Goal: Information Seeking & Learning: Find specific fact

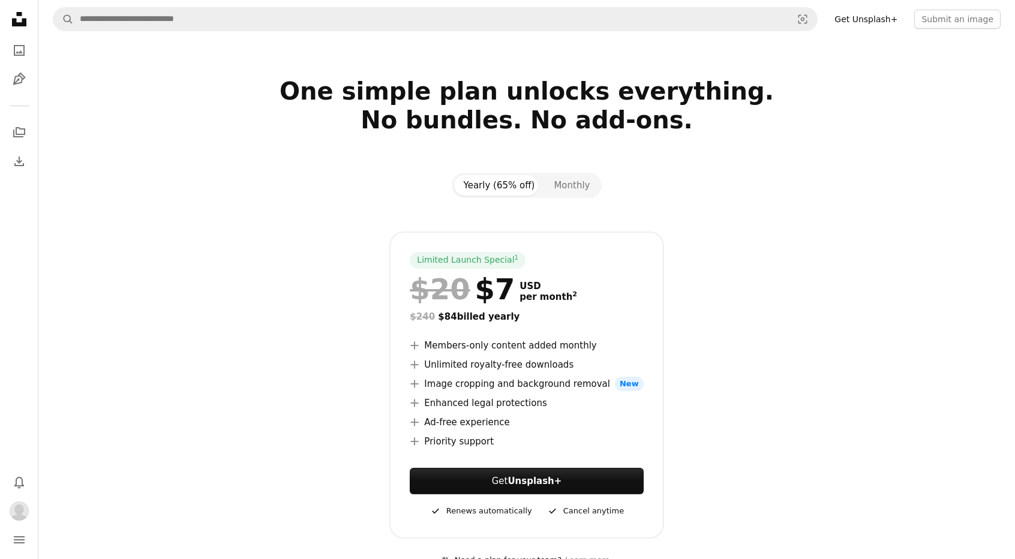
click at [20, 26] on icon "Unsplash logo Unsplash Home" at bounding box center [19, 19] width 24 height 24
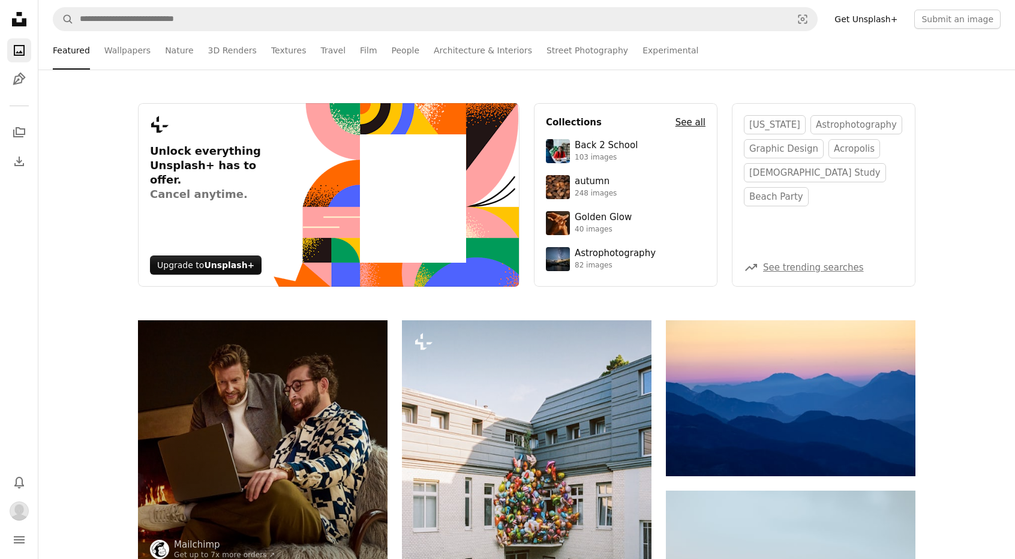
click at [683, 118] on h4 "See all" at bounding box center [691, 122] width 30 height 14
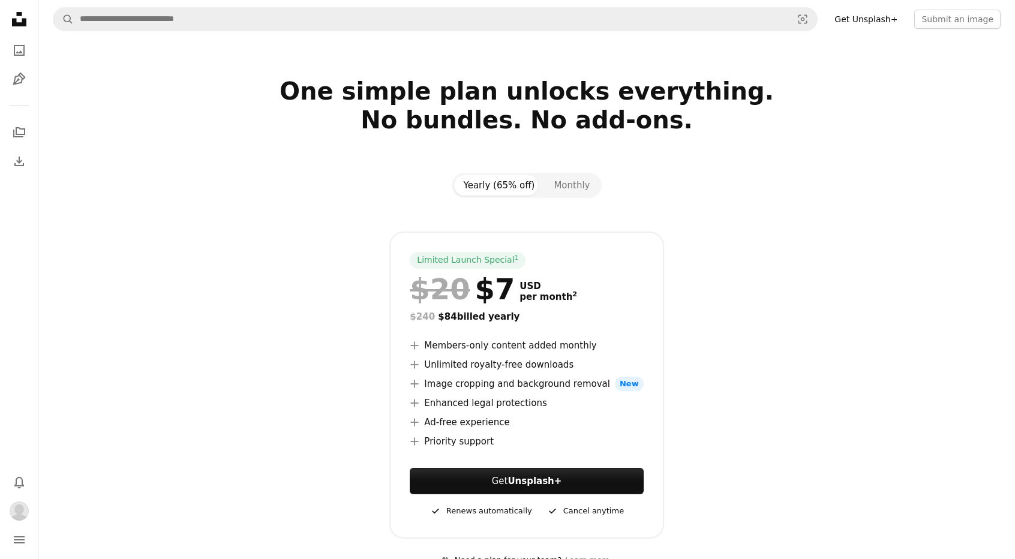
click at [16, 21] on icon at bounding box center [19, 19] width 14 height 14
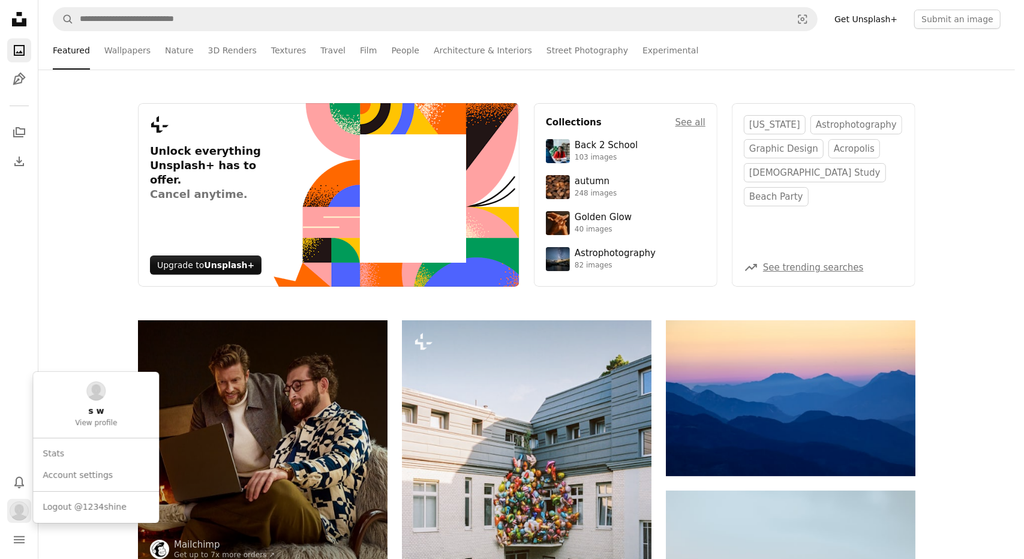
click at [13, 506] on img "Profile" at bounding box center [19, 511] width 19 height 19
click at [91, 387] on img at bounding box center [95, 391] width 19 height 19
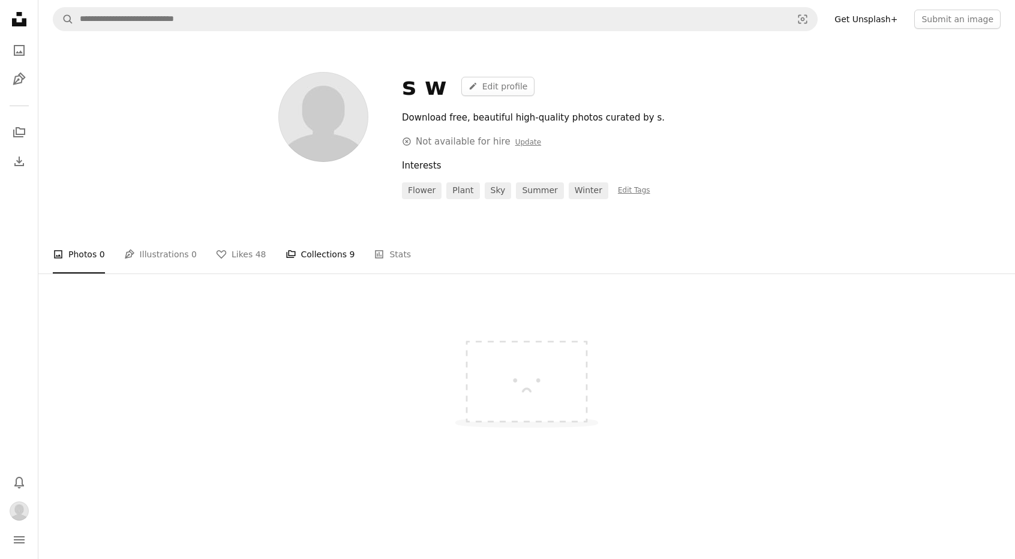
click at [298, 250] on link "A stack of folders Collections 9" at bounding box center [321, 254] width 70 height 38
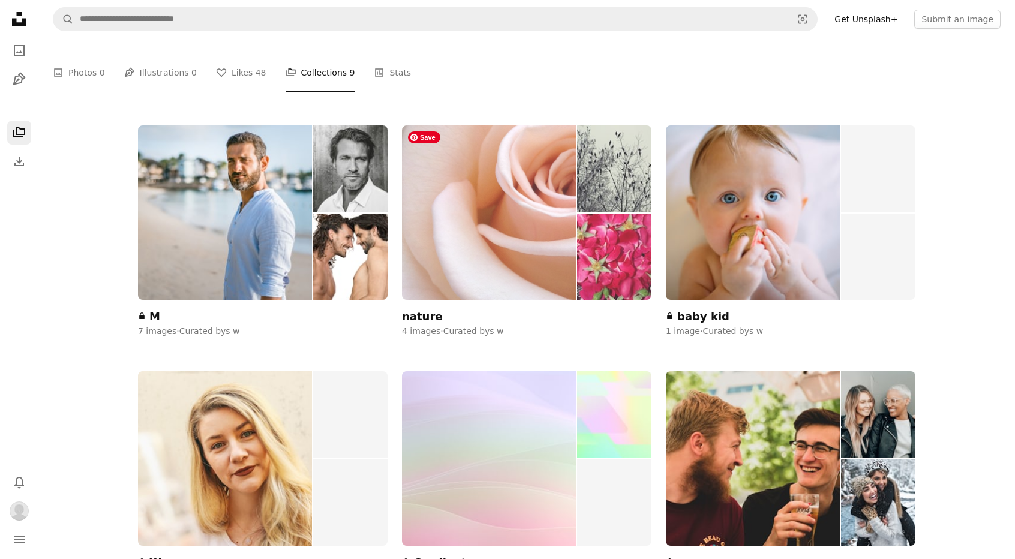
scroll to position [180, 0]
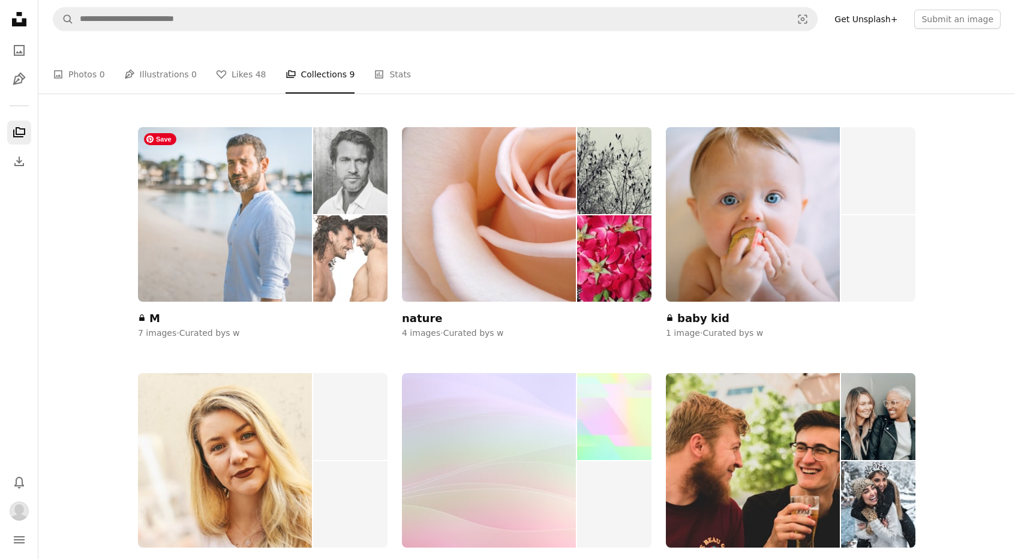
click at [307, 260] on img at bounding box center [225, 214] width 174 height 175
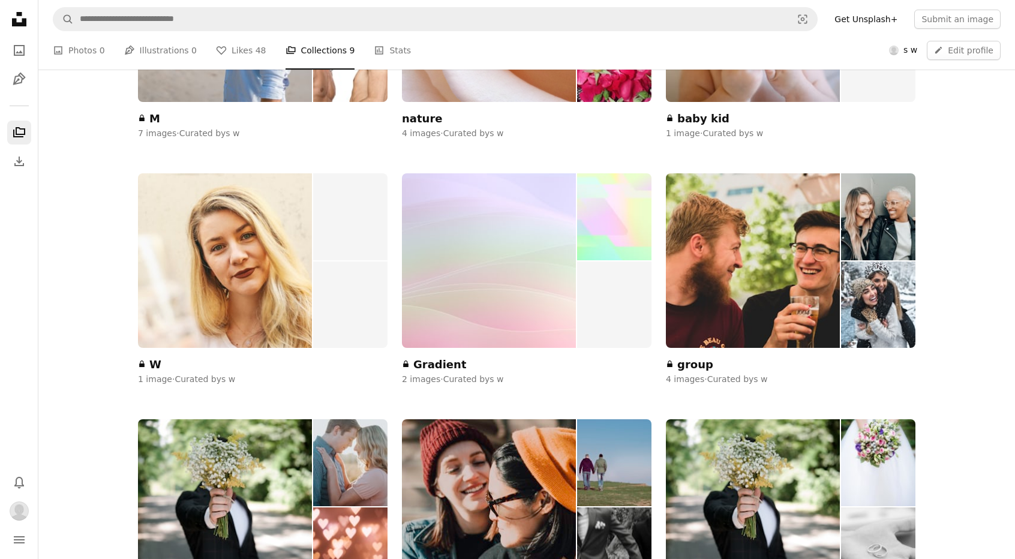
scroll to position [420, 0]
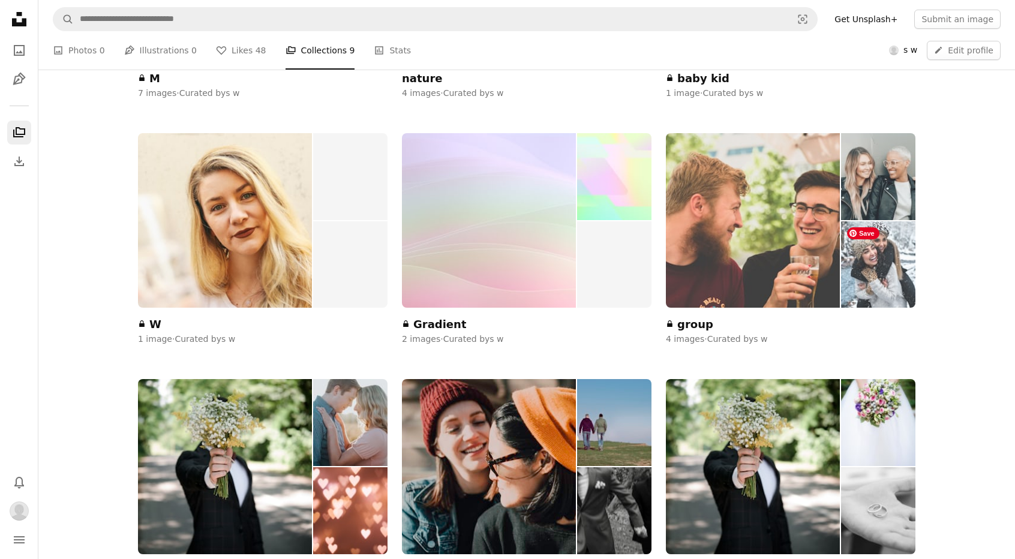
click at [870, 253] on img at bounding box center [878, 264] width 74 height 87
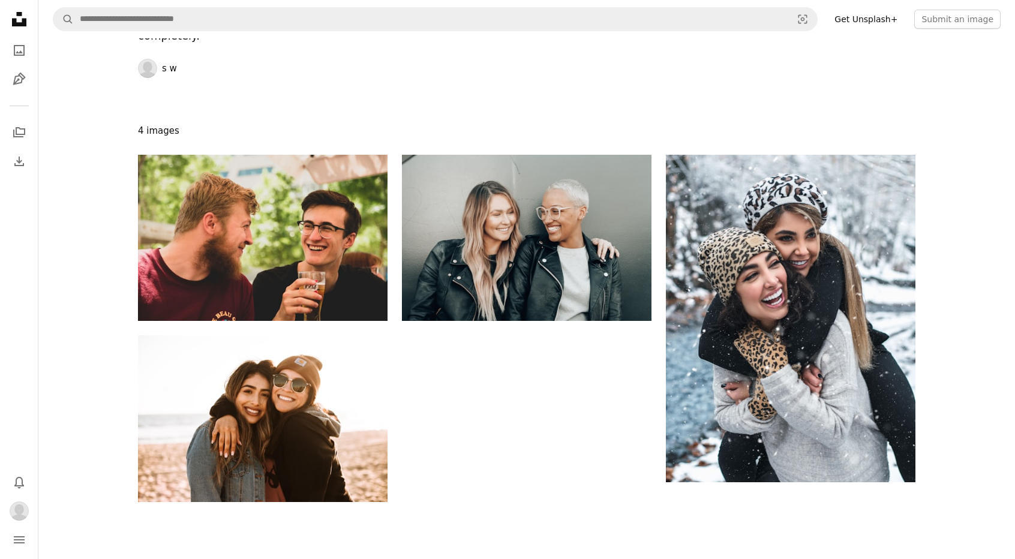
scroll to position [180, 0]
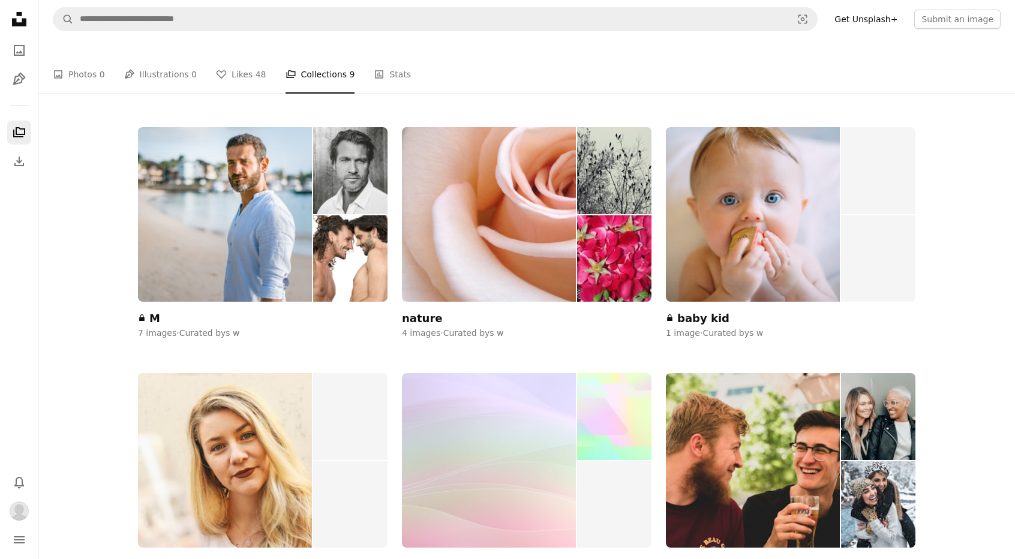
scroll to position [420, 0]
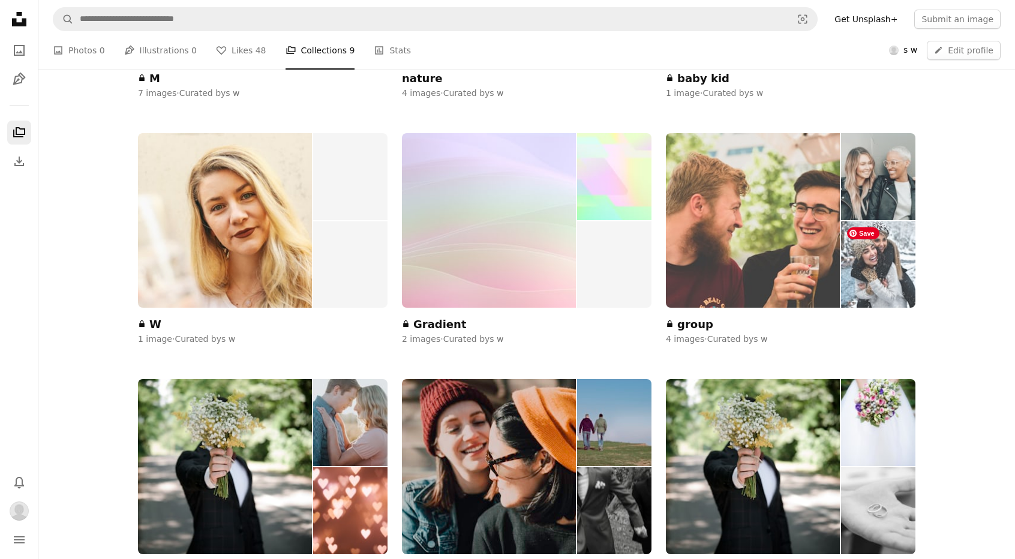
click at [882, 277] on img at bounding box center [878, 264] width 74 height 87
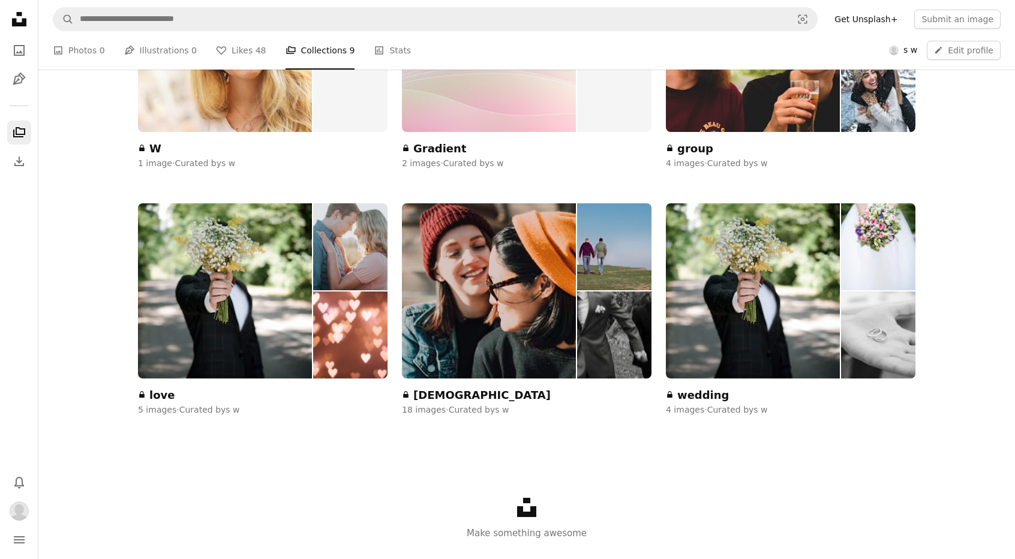
scroll to position [600, 0]
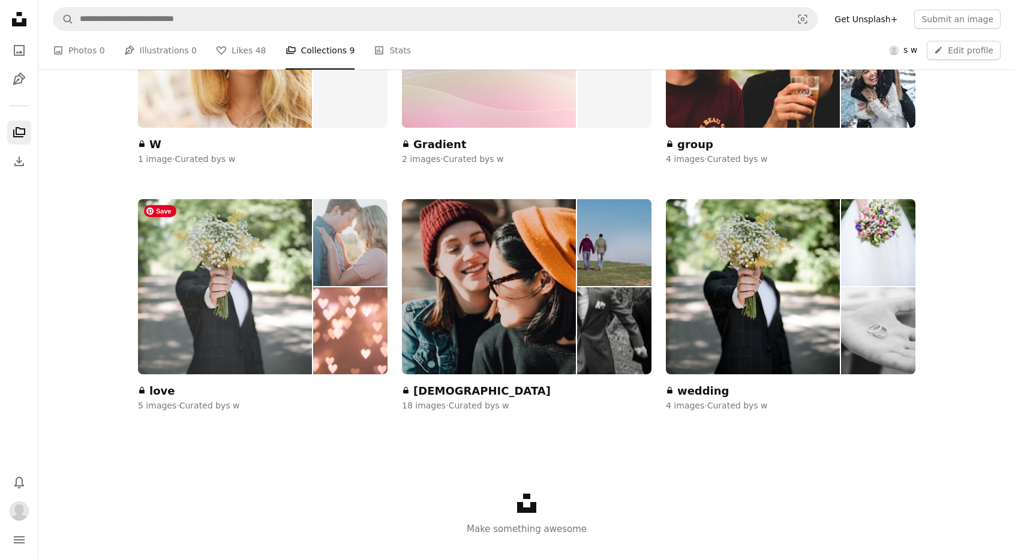
click at [250, 329] on img at bounding box center [225, 286] width 174 height 175
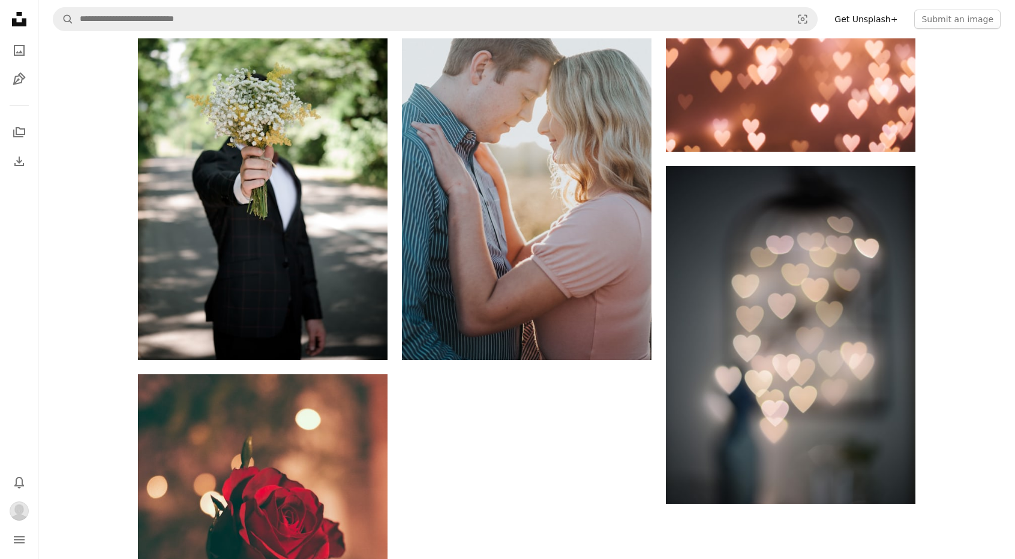
scroll to position [240, 0]
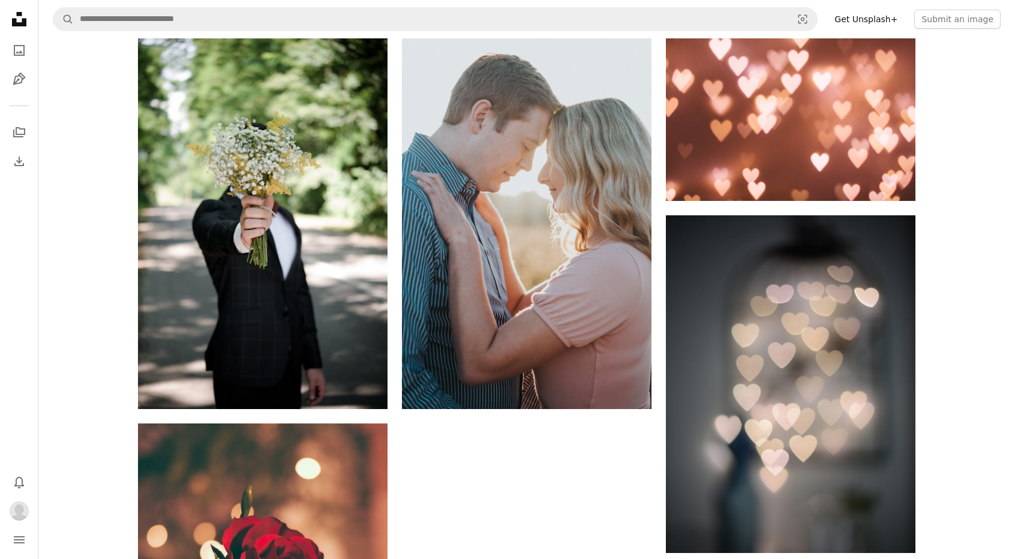
scroll to position [600, 0]
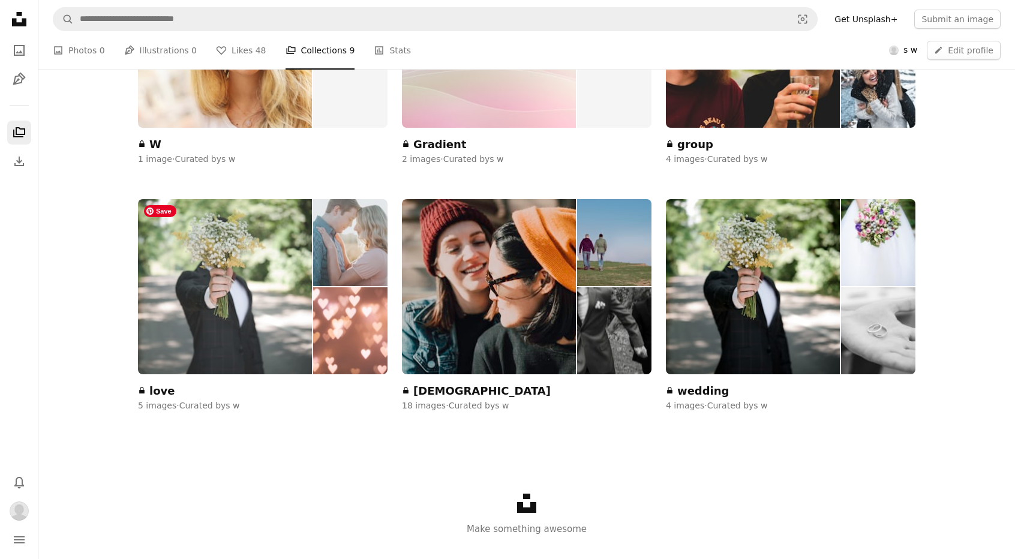
click at [215, 260] on img at bounding box center [225, 286] width 174 height 175
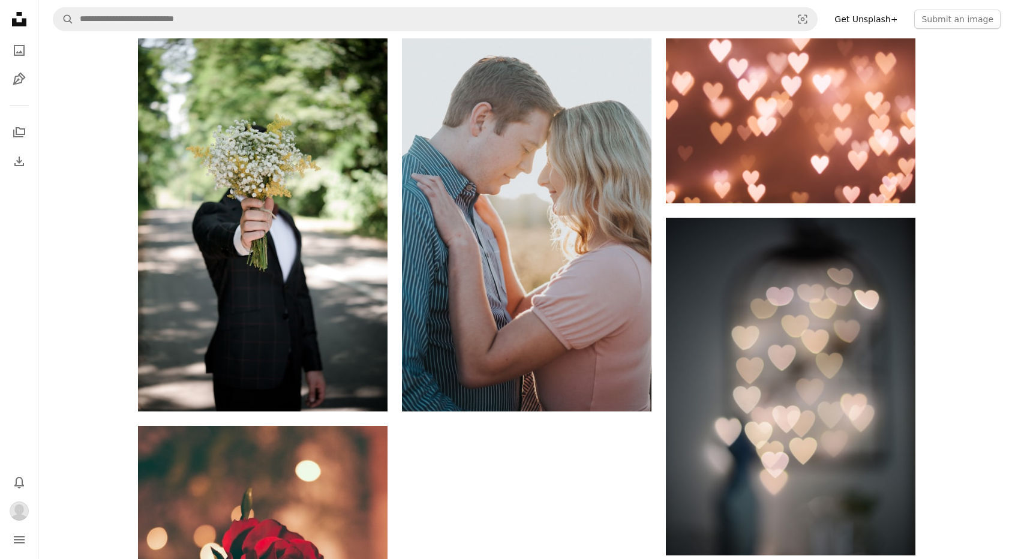
scroll to position [180, 0]
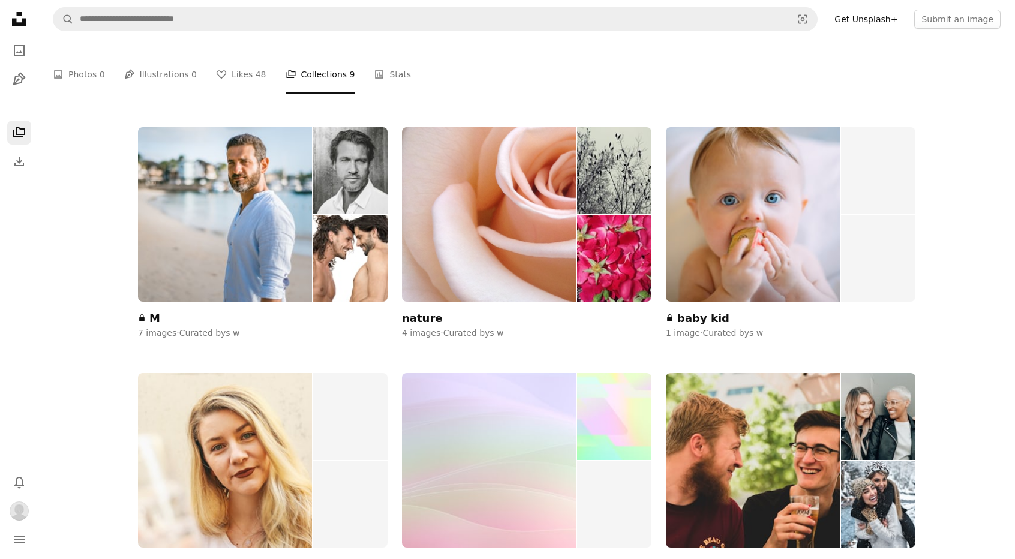
scroll to position [600, 0]
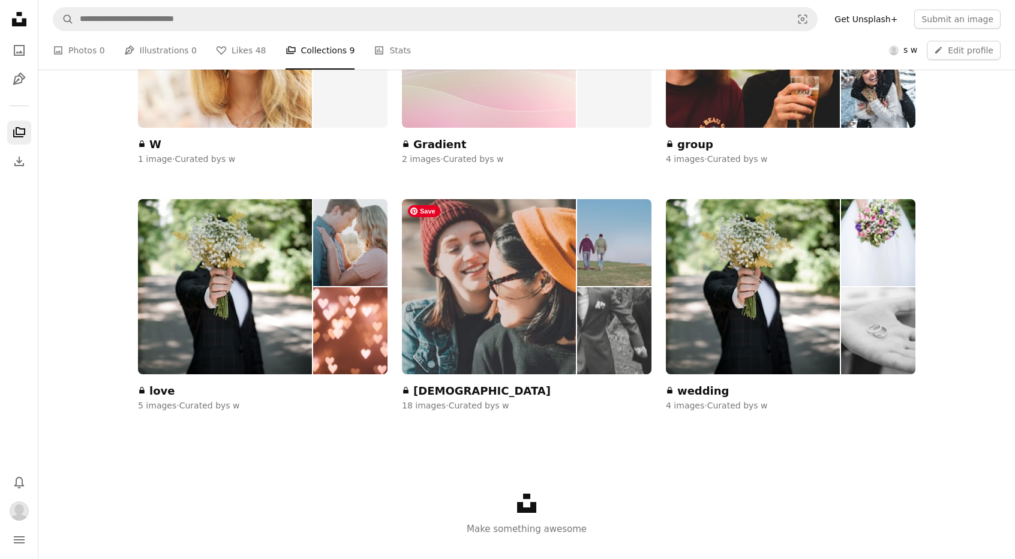
click at [515, 302] on img at bounding box center [489, 286] width 174 height 175
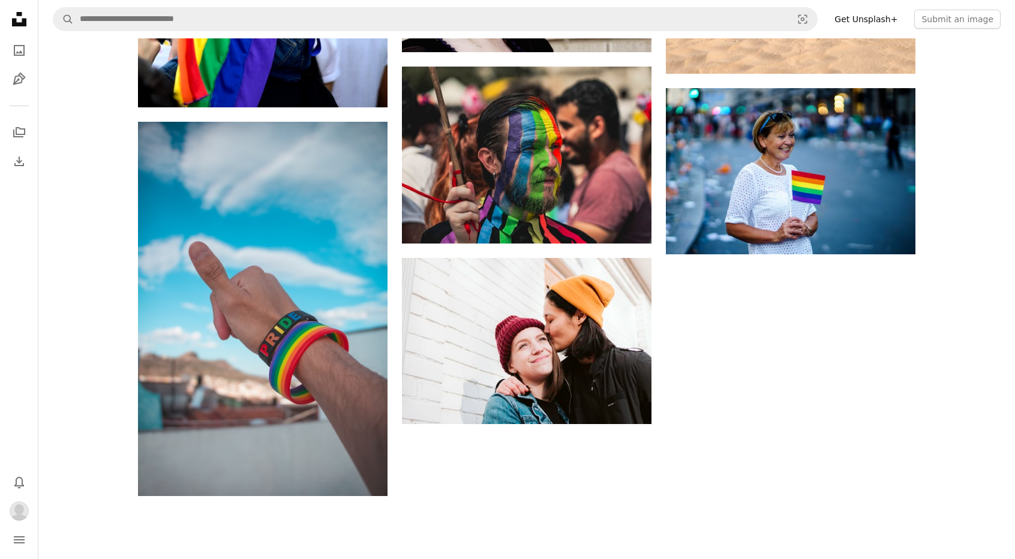
scroll to position [1560, 0]
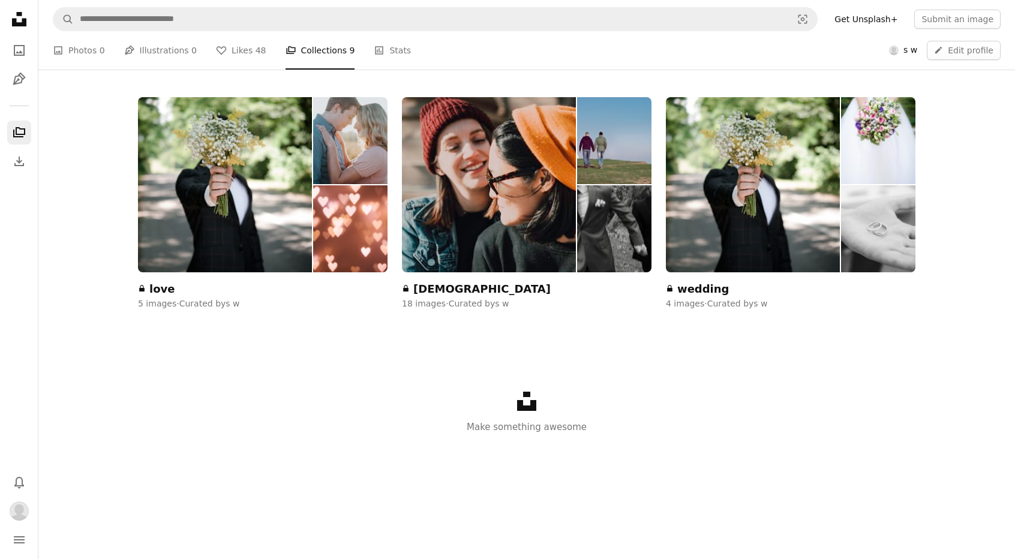
scroll to position [600, 0]
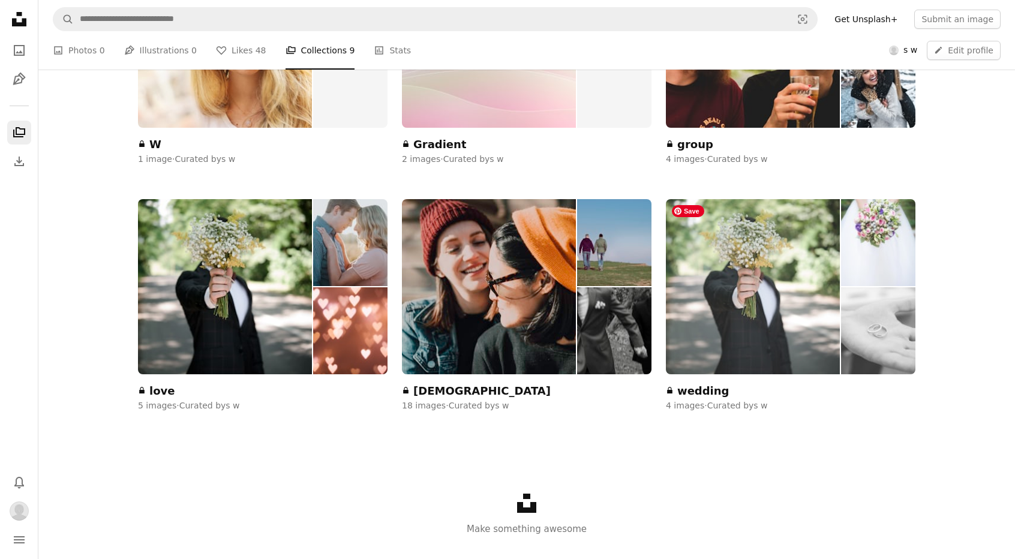
click at [768, 289] on img at bounding box center [753, 286] width 174 height 175
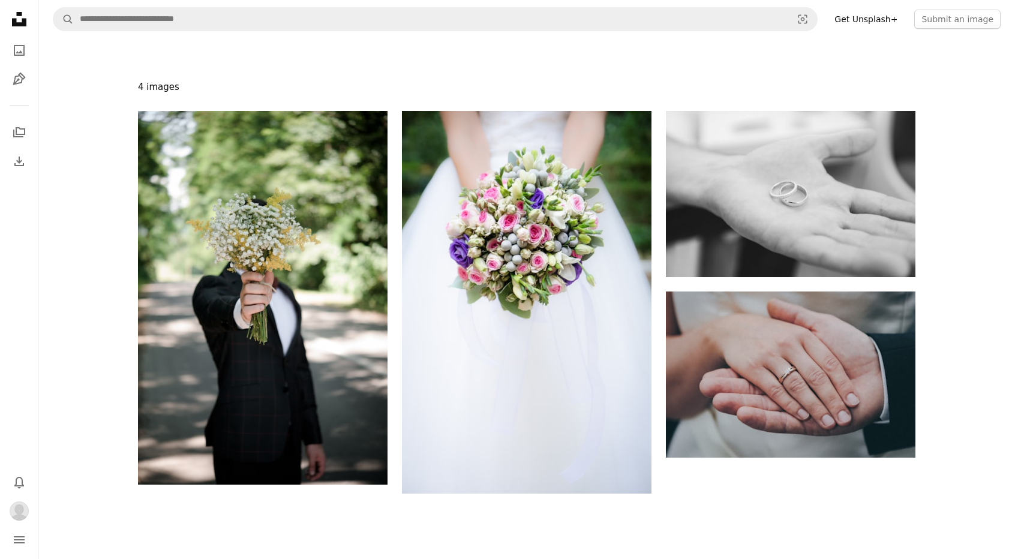
scroll to position [120, 0]
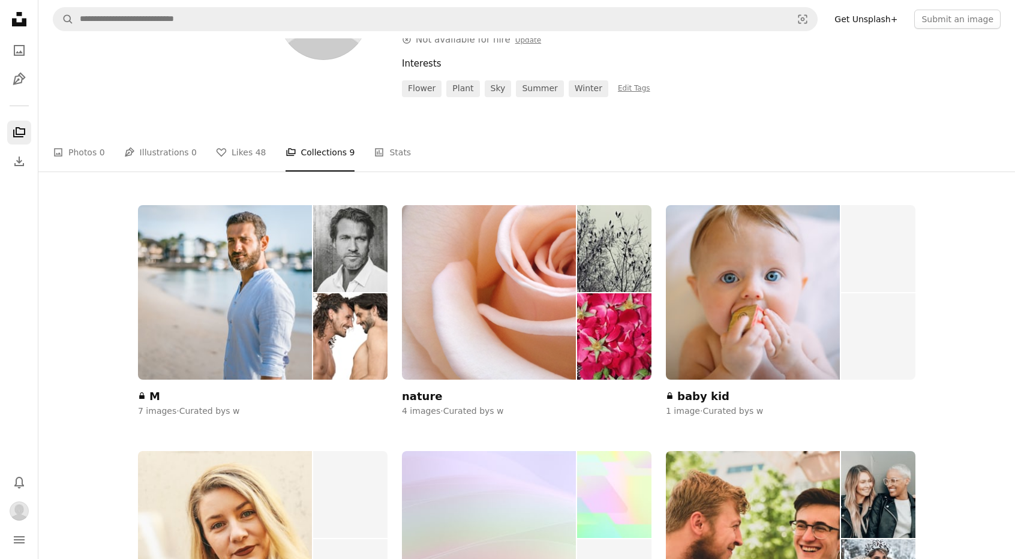
scroll to position [60, 0]
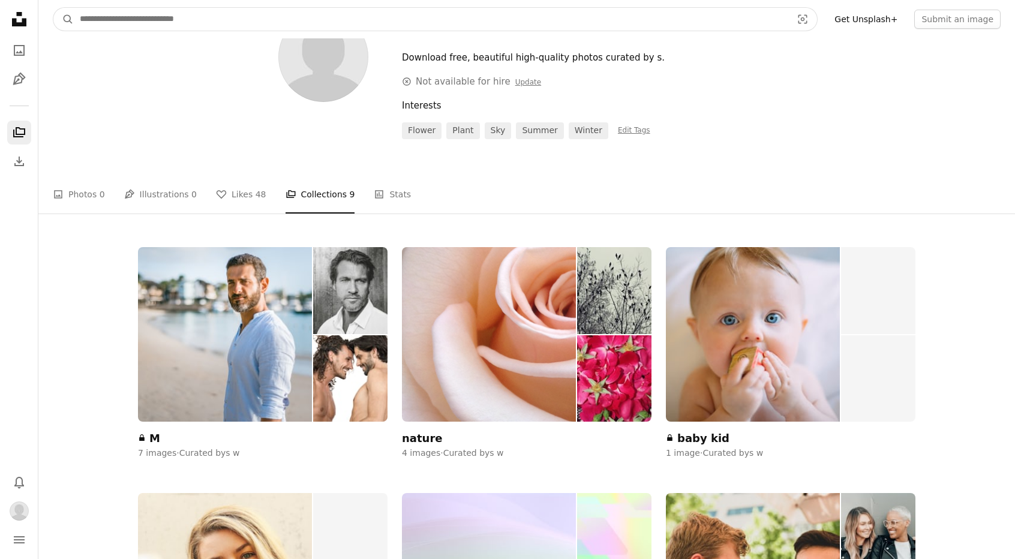
click at [92, 19] on input "Find visuals sitewide" at bounding box center [431, 19] width 715 height 23
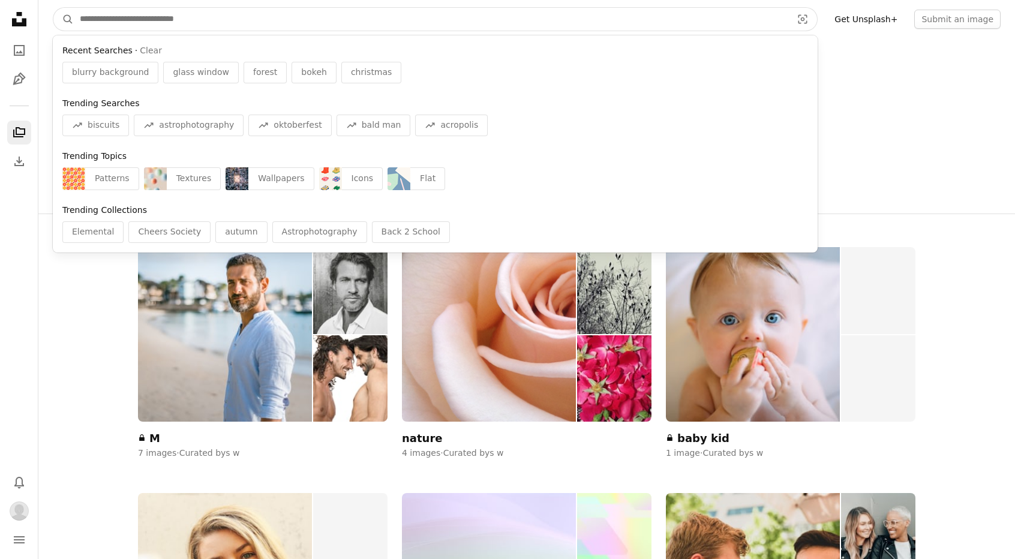
paste input "**********"
type input "**********"
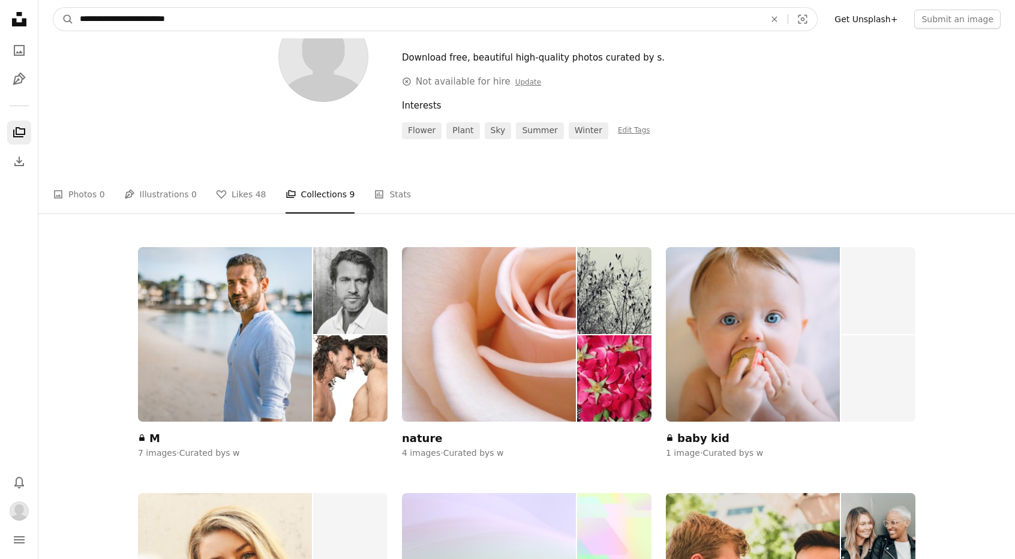
click button "A magnifying glass" at bounding box center [63, 19] width 20 height 23
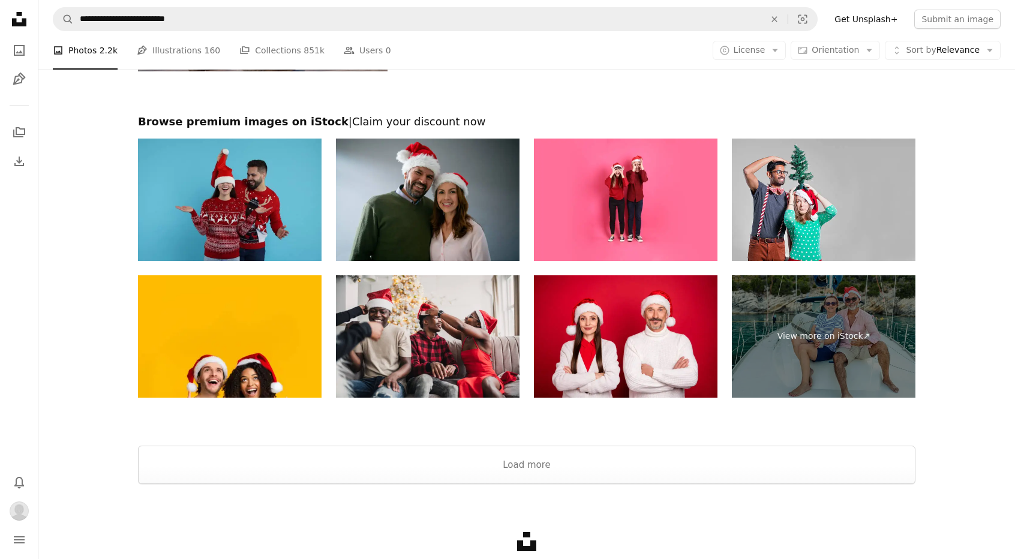
scroll to position [2604, 0]
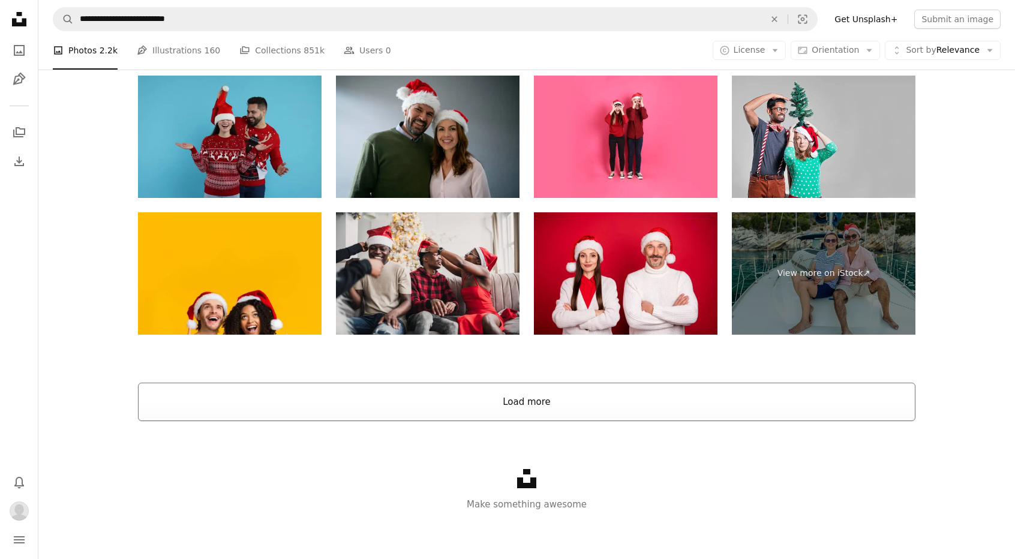
click at [551, 405] on button "Load more" at bounding box center [527, 402] width 778 height 38
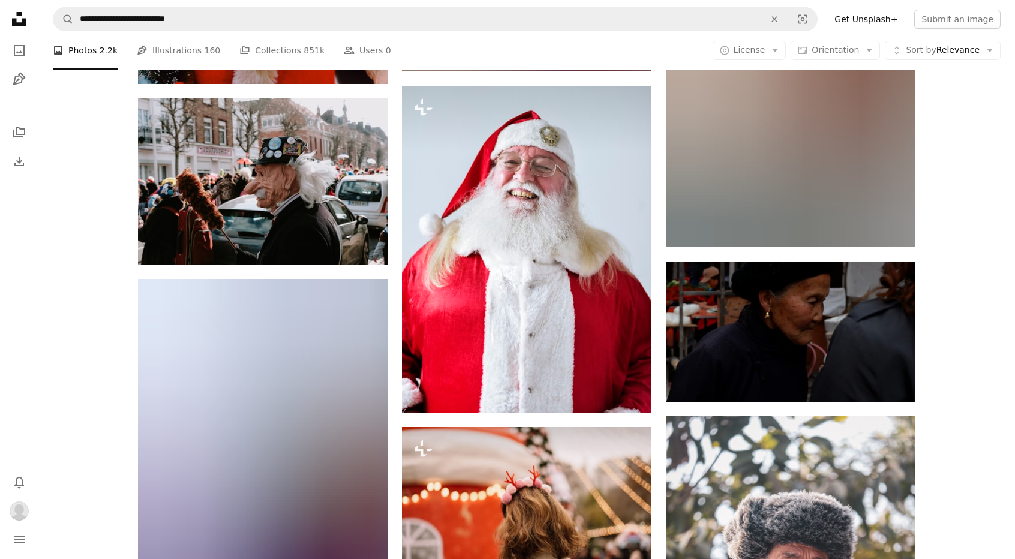
scroll to position [3625, 0]
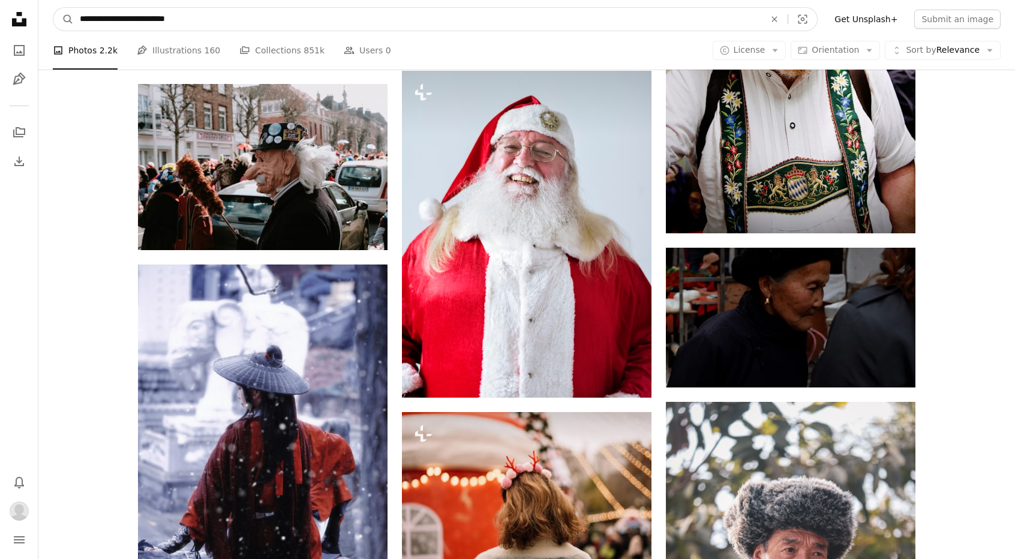
drag, startPoint x: 126, startPoint y: 23, endPoint x: 0, endPoint y: 65, distance: 132.7
type input "**********"
click button "A magnifying glass" at bounding box center [63, 19] width 20 height 23
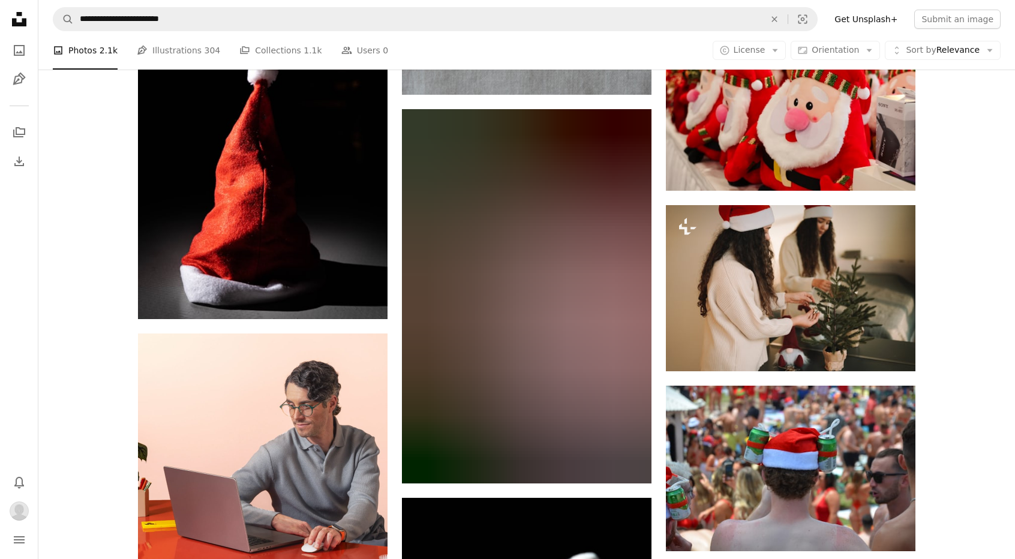
scroll to position [2220, 0]
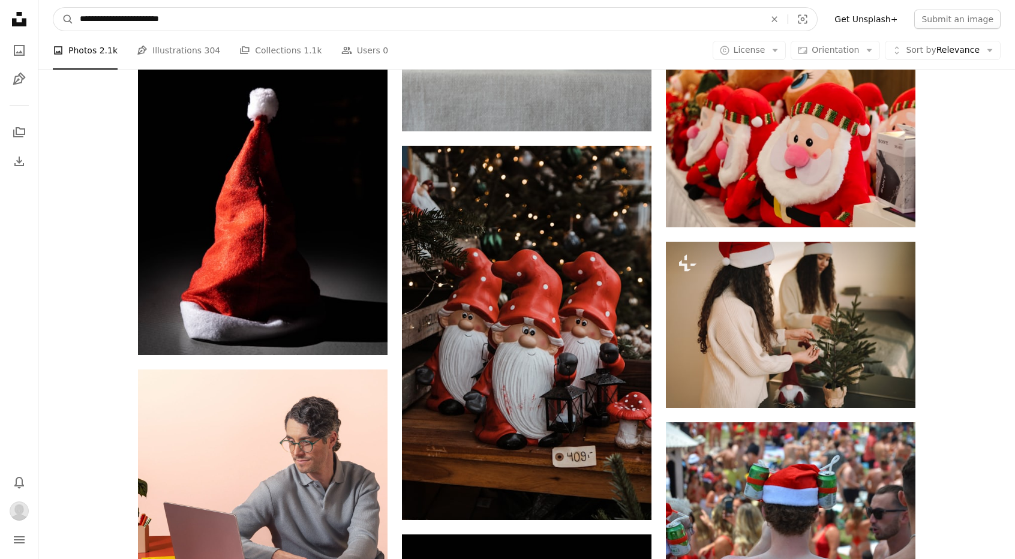
drag, startPoint x: 195, startPoint y: 26, endPoint x: 0, endPoint y: 67, distance: 199.4
